Goal: Navigation & Orientation: Understand site structure

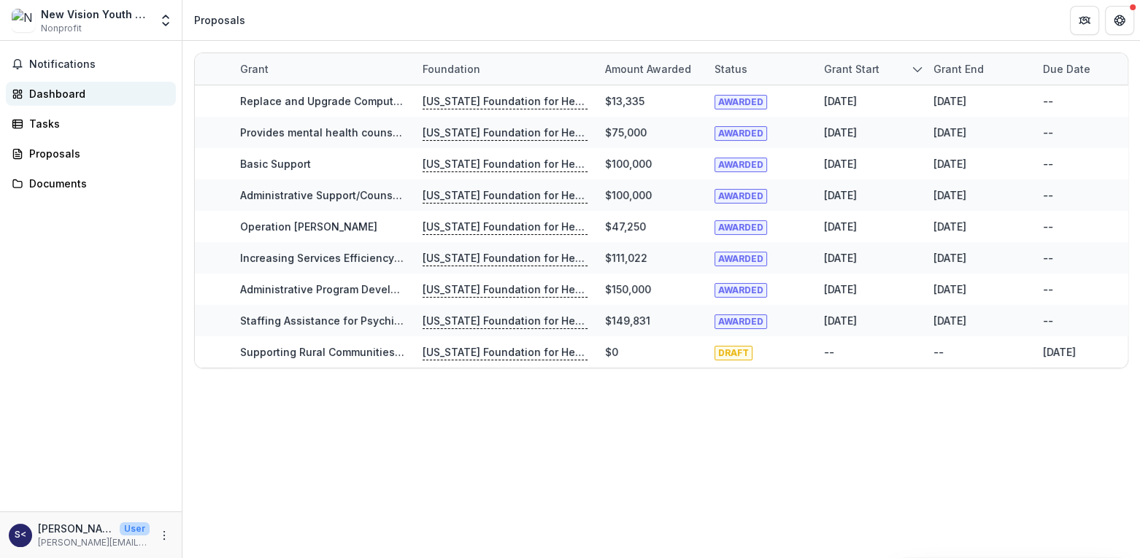
click at [50, 94] on div "Dashboard" at bounding box center [96, 93] width 135 height 15
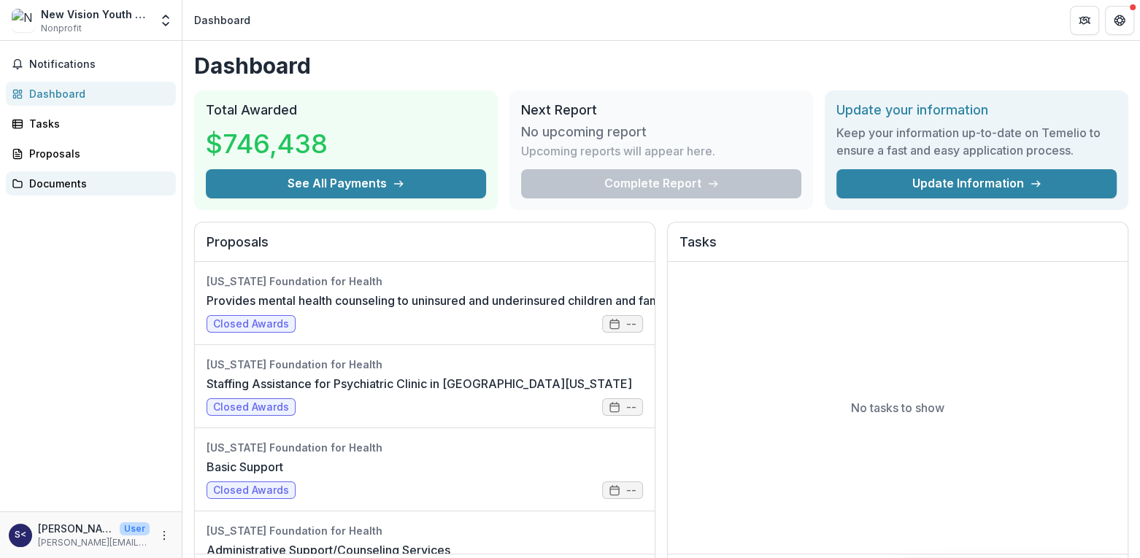
click at [63, 187] on div "Documents" at bounding box center [96, 183] width 135 height 15
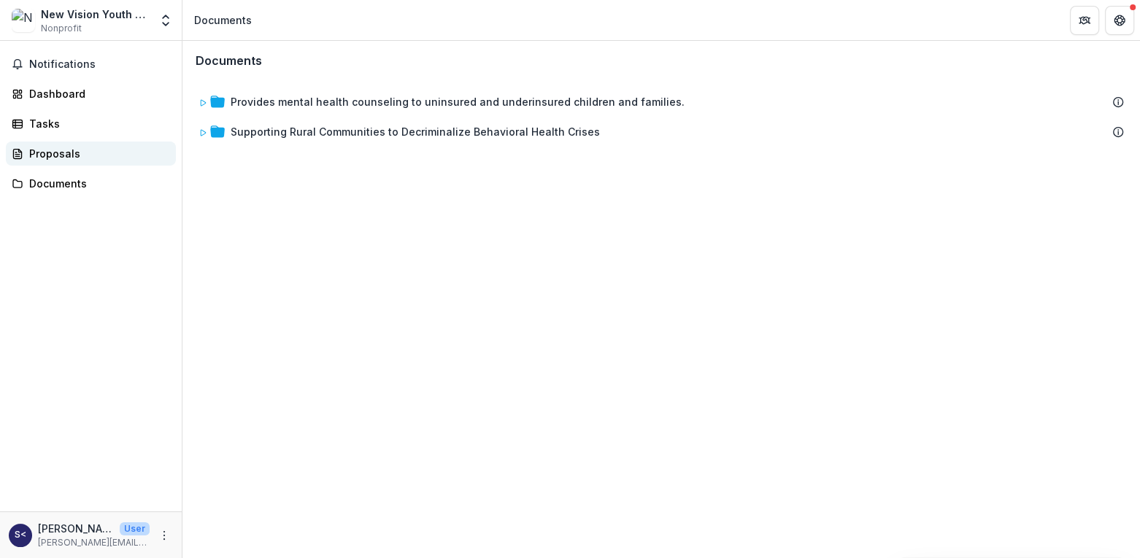
click at [46, 151] on div "Proposals" at bounding box center [96, 153] width 135 height 15
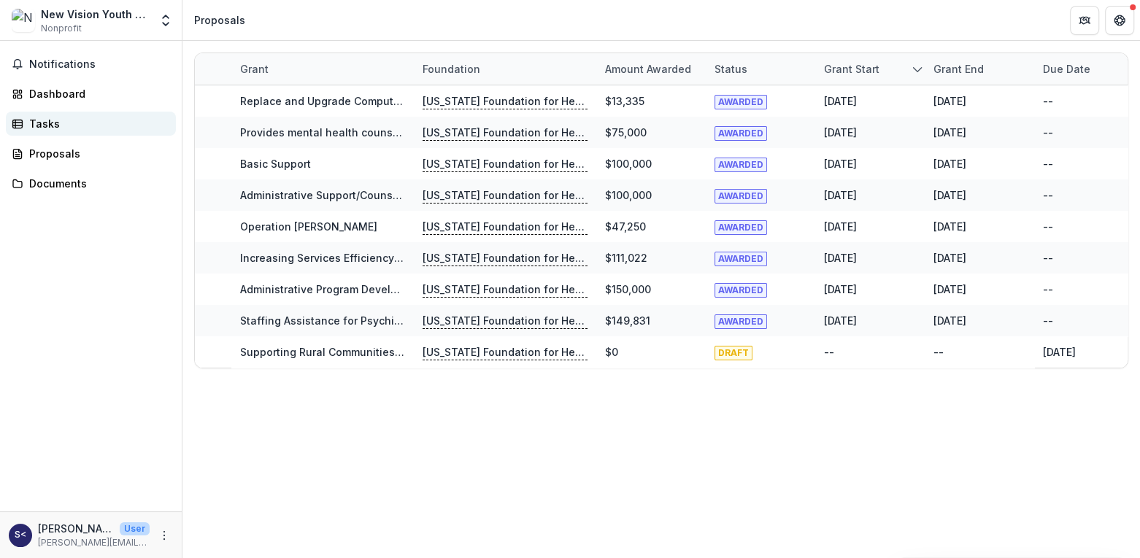
click at [49, 124] on div "Tasks" at bounding box center [96, 123] width 135 height 15
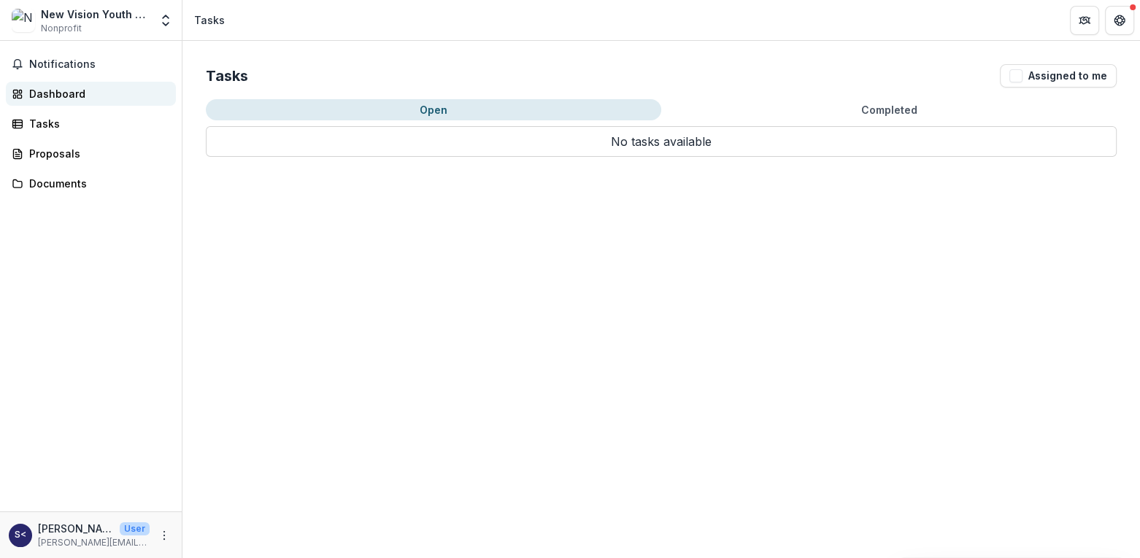
click at [53, 94] on div "Dashboard" at bounding box center [96, 93] width 135 height 15
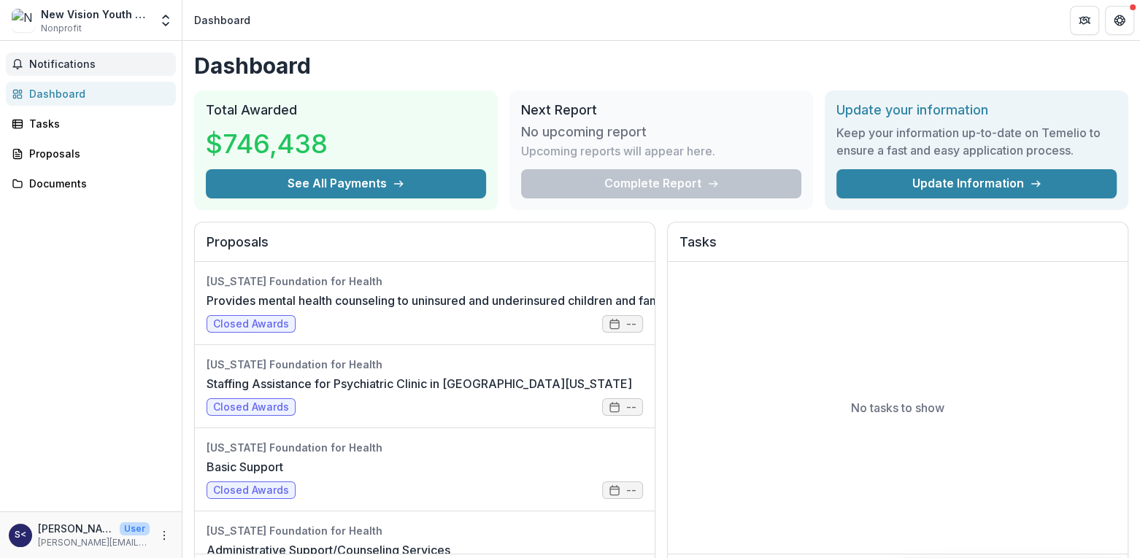
click at [53, 67] on span "Notifications" at bounding box center [99, 64] width 141 height 12
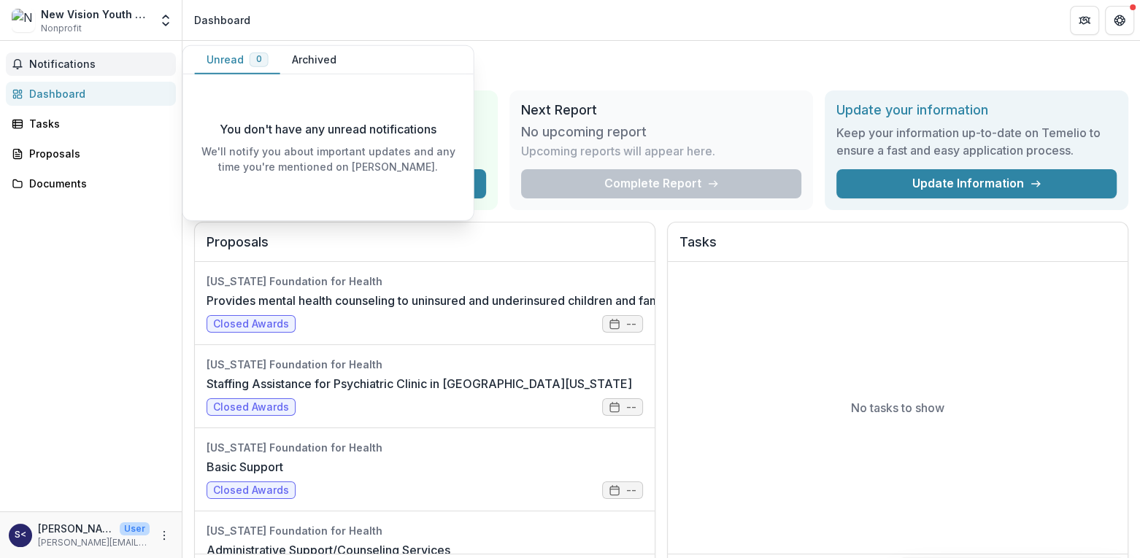
click at [85, 282] on div "Notifications Unread 0 Archived You don't have any unread notifications We'll n…" at bounding box center [91, 276] width 182 height 471
